Goal: Task Accomplishment & Management: Manage account settings

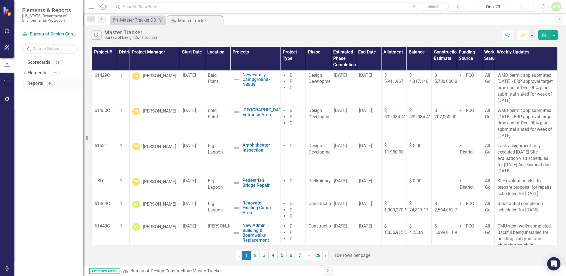
click at [39, 82] on link "Reports" at bounding box center [35, 83] width 16 height 6
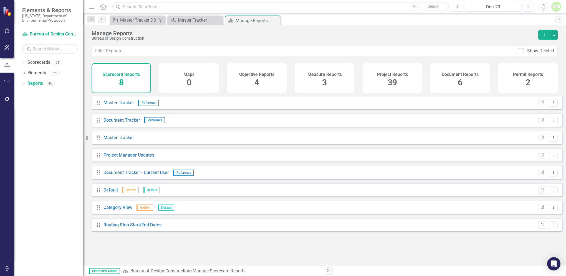
click at [392, 77] on div "39" at bounding box center [392, 83] width 9 height 12
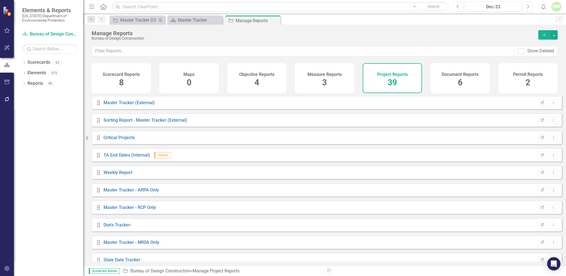
click at [400, 88] on div "Project Reports 39" at bounding box center [392, 78] width 59 height 30
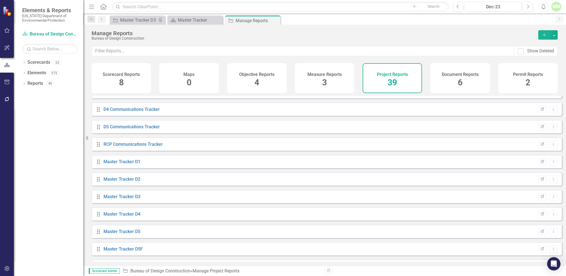
scroll to position [236, 0]
click at [107, 219] on link "Master Tracker D5" at bounding box center [121, 216] width 37 height 5
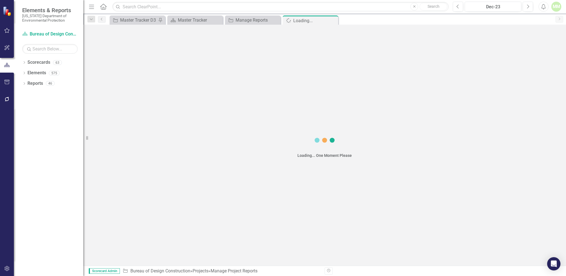
click at [107, 221] on div "Loading... One Moment Please" at bounding box center [324, 145] width 483 height 241
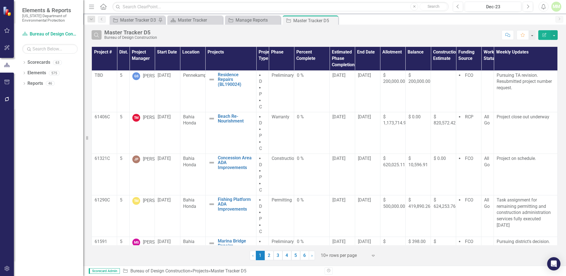
click at [96, 36] on icon "button" at bounding box center [96, 35] width 5 height 5
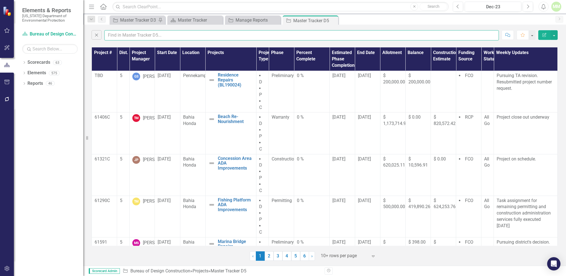
click at [117, 35] on input "text" at bounding box center [301, 35] width 394 height 10
type input "[PERSON_NAME]"
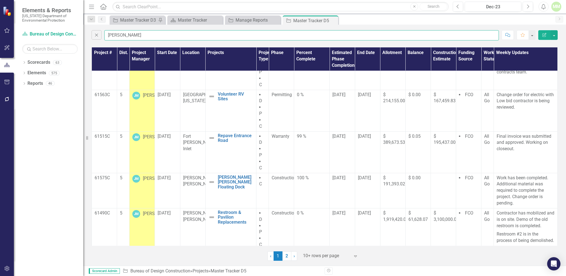
scroll to position [66, 0]
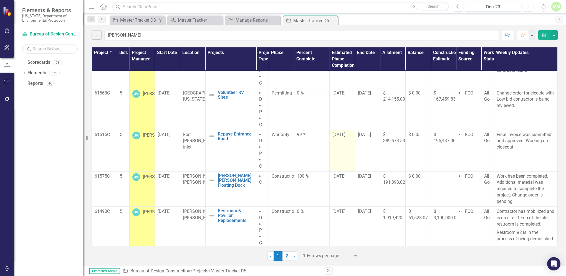
click at [336, 135] on span "[DATE]" at bounding box center [338, 134] width 13 height 5
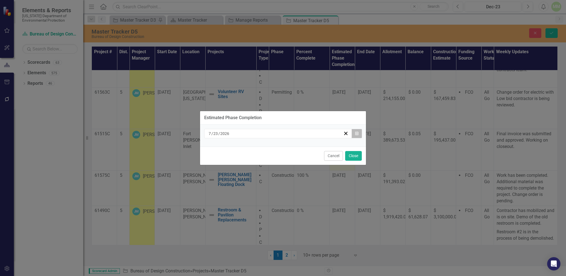
drag, startPoint x: 336, startPoint y: 135, endPoint x: 357, endPoint y: 134, distance: 20.8
click at [357, 134] on icon "Calendar" at bounding box center [356, 134] width 3 height 4
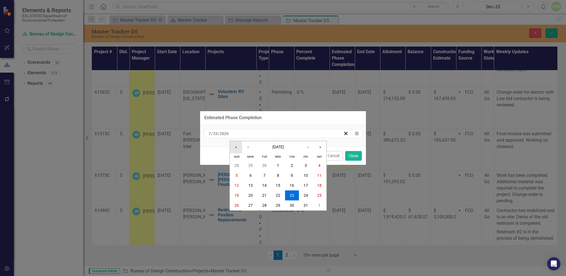
click at [236, 147] on button "«" at bounding box center [236, 147] width 12 height 12
click at [250, 195] on abbr "21" at bounding box center [250, 196] width 4 height 4
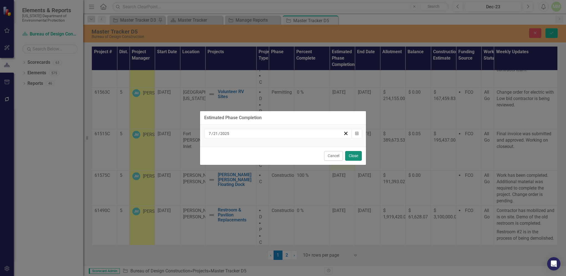
click at [354, 159] on button "Close" at bounding box center [353, 156] width 17 height 10
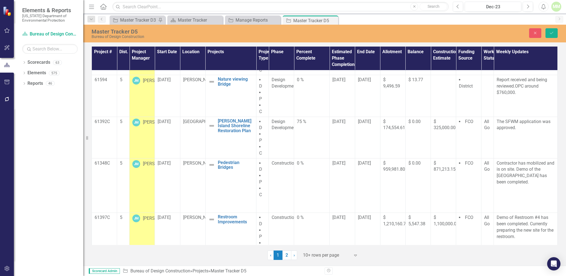
scroll to position [250, 0]
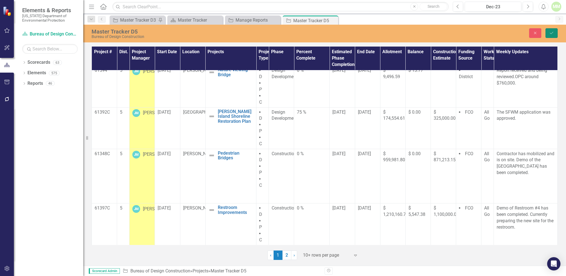
click at [551, 35] on icon "Save" at bounding box center [551, 33] width 5 height 4
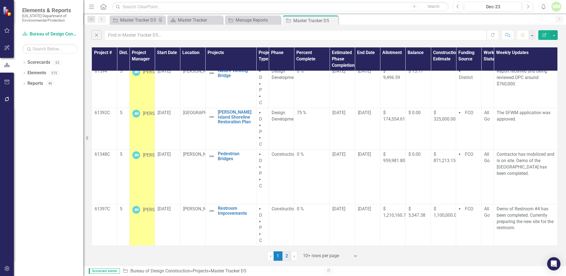
click at [285, 257] on link "2" at bounding box center [286, 256] width 9 height 9
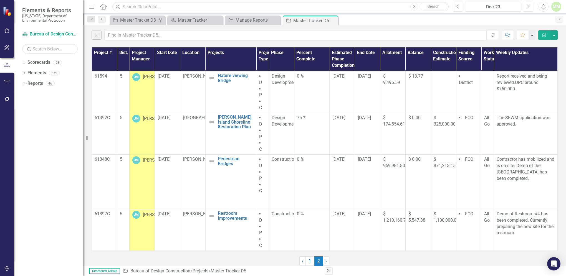
scroll to position [0, 0]
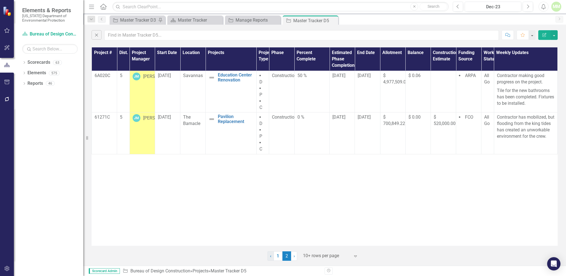
click at [270, 256] on span "‹" at bounding box center [270, 256] width 1 height 5
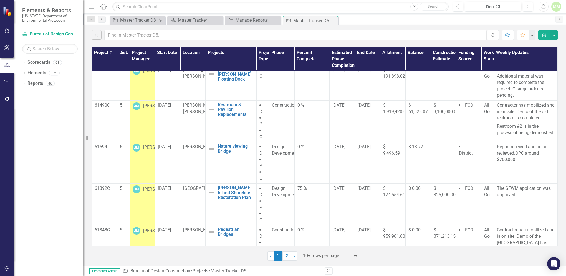
scroll to position [177, 0]
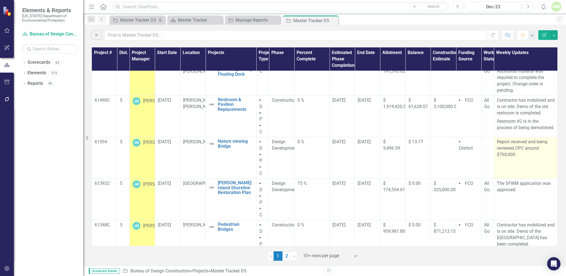
click at [525, 149] on p "Report received and being reviewed.OPC around $760,000." at bounding box center [526, 148] width 58 height 19
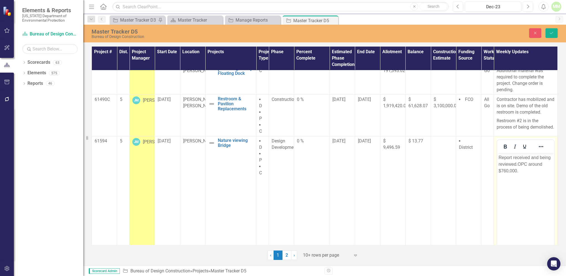
scroll to position [0, 0]
click at [512, 157] on p "Report received and being reviewed.OPC around $760,000." at bounding box center [525, 165] width 54 height 20
click at [548, 156] on p "Report was received and being reviewed.OPC around $760,000." at bounding box center [525, 165] width 54 height 20
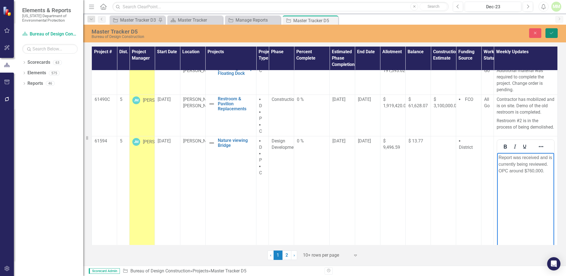
drag, startPoint x: 552, startPoint y: 33, endPoint x: 553, endPoint y: 31, distance: 2.9
click at [553, 32] on icon "Save" at bounding box center [551, 33] width 5 height 4
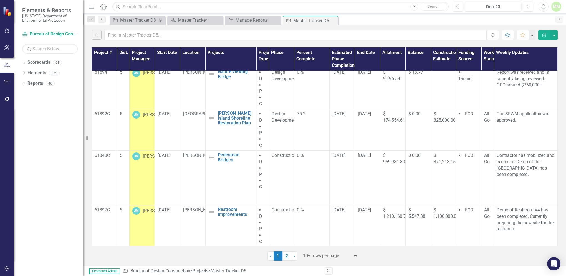
scroll to position [250, 0]
click at [286, 258] on link "2" at bounding box center [286, 256] width 9 height 9
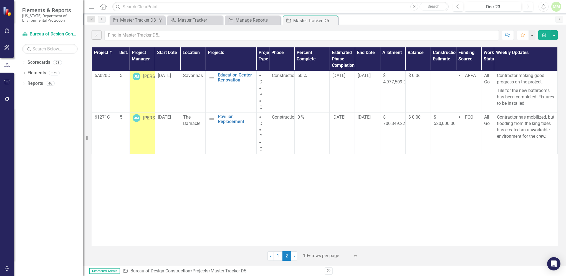
scroll to position [0, 0]
click at [270, 257] on span "‹" at bounding box center [270, 256] width 1 height 5
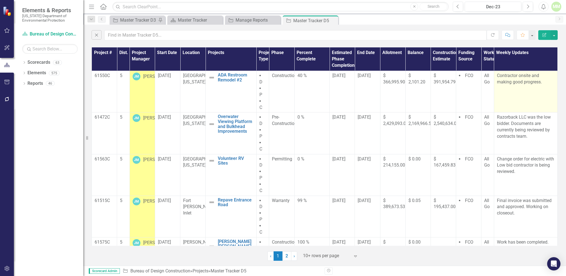
click at [497, 87] on td "Contractor onsite and making good progress." at bounding box center [526, 92] width 64 height 42
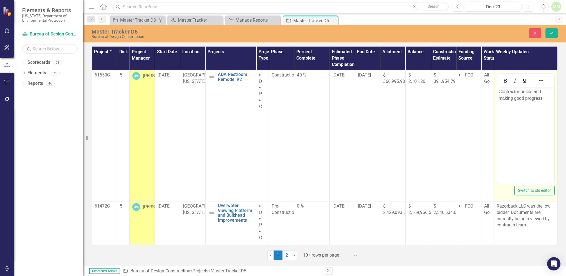
drag, startPoint x: 994, startPoint y: 174, endPoint x: 524, endPoint y: 106, distance: 474.5
click at [524, 106] on body "Contractor onsite and making good progress." at bounding box center [525, 128] width 57 height 83
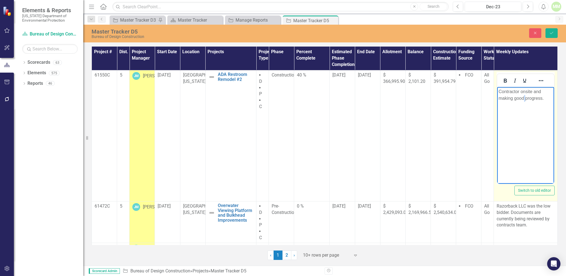
click at [524, 106] on body "Contractor onsite and making good progress." at bounding box center [525, 128] width 57 height 83
click at [545, 98] on p "Contractor onsite and making good progress." at bounding box center [525, 94] width 54 height 13
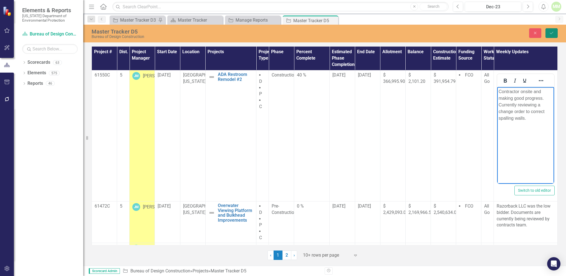
click at [554, 33] on button "Save" at bounding box center [551, 33] width 12 height 10
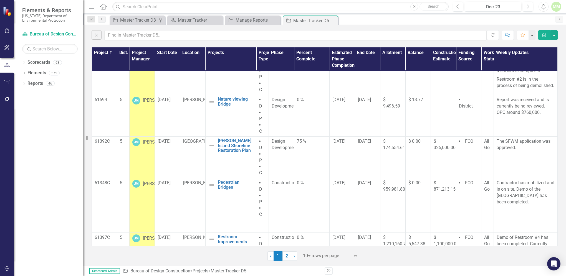
scroll to position [222, 0]
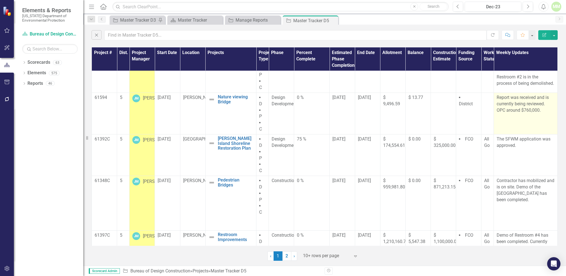
click at [505, 122] on td "Report was received and is currently being reviewed. OPC around $760,000." at bounding box center [526, 114] width 64 height 42
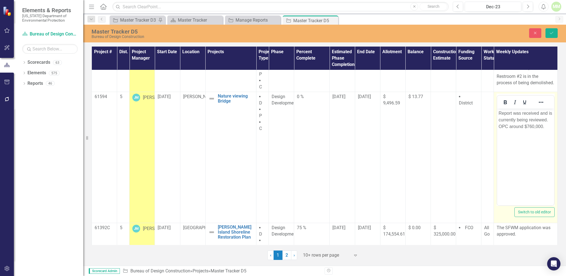
scroll to position [0, 0]
click at [509, 126] on p "Report was received and is currently being reviewed. OPC around $760,000." at bounding box center [525, 120] width 54 height 20
click at [551, 32] on icon "Save" at bounding box center [551, 33] width 5 height 4
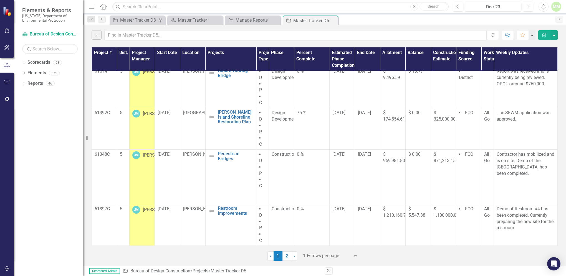
scroll to position [250, 0]
click at [288, 256] on link "2" at bounding box center [286, 256] width 9 height 9
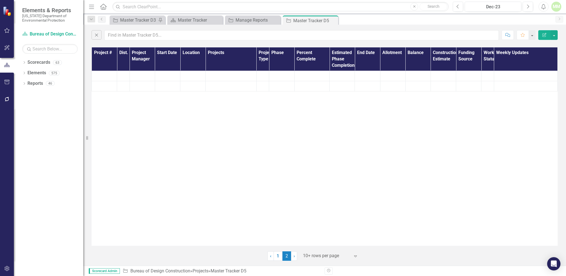
scroll to position [0, 0]
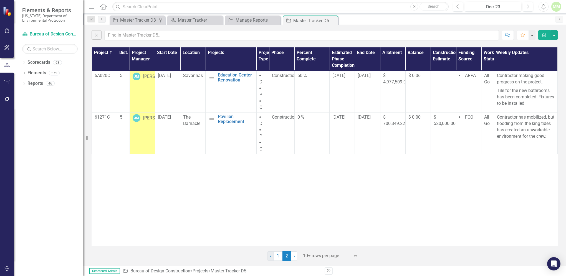
click at [271, 257] on span "‹" at bounding box center [270, 256] width 1 height 5
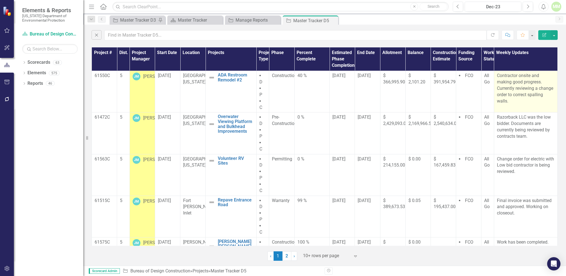
click at [516, 102] on p "Contractor onsite and making good progress. Currently reviewing a change order …" at bounding box center [526, 89] width 58 height 32
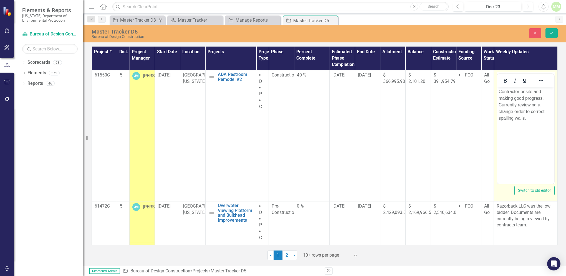
click at [542, 91] on p "Contractor onsite and making good progress. Currently reviewing a change order …" at bounding box center [525, 104] width 54 height 33
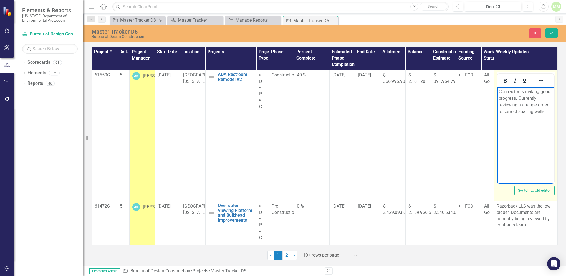
click at [520, 98] on p "Contractor is making good progress. Currently reviewing a change order to corre…" at bounding box center [525, 101] width 54 height 27
drag, startPoint x: 519, startPoint y: 97, endPoint x: 523, endPoint y: 97, distance: 4.4
click at [521, 97] on p "Contractor is making good progress. Currently reviewing a change order to corre…" at bounding box center [525, 101] width 54 height 27
click at [533, 103] on p "Contractor is making good progress. Currently reviewing a change order to corre…" at bounding box center [525, 101] width 54 height 27
click at [519, 98] on p "Contractor is making good progress. Currently reviewing a change order to corre…" at bounding box center [525, 101] width 54 height 27
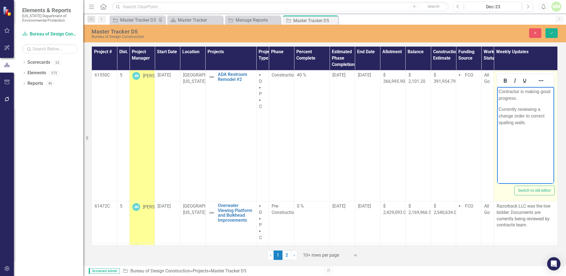
click at [534, 124] on p "Currently reviewing a change order to correct spalling walls." at bounding box center [525, 116] width 54 height 20
click at [550, 34] on icon "Save" at bounding box center [551, 33] width 5 height 4
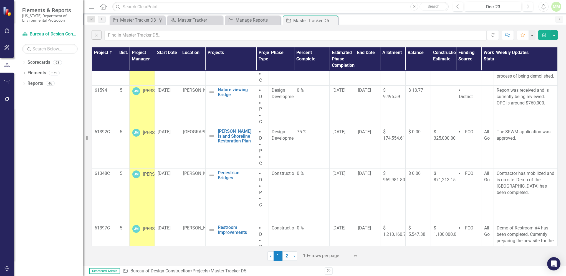
scroll to position [250, 0]
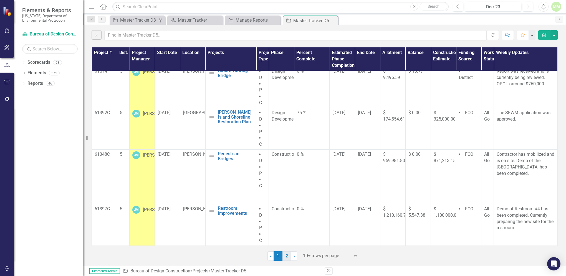
click at [285, 258] on link "2" at bounding box center [286, 256] width 9 height 9
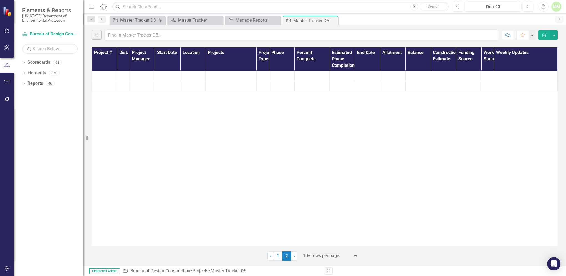
scroll to position [0, 0]
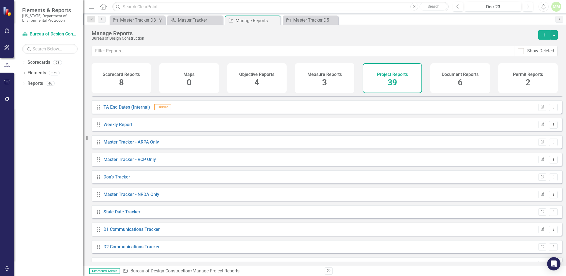
scroll to position [53, 0]
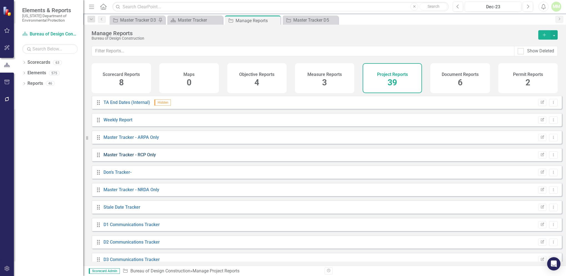
click at [150, 158] on link "Master Tracker - RCP Only" at bounding box center [129, 154] width 52 height 5
